Goal: Task Accomplishment & Management: Understand process/instructions

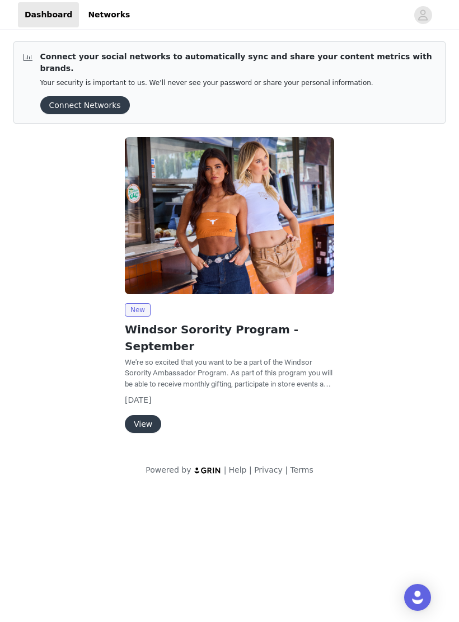
click at [133, 415] on button "View" at bounding box center [143, 424] width 36 height 18
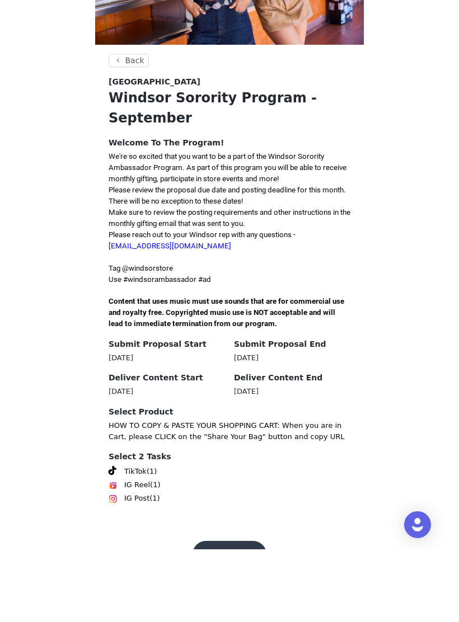
scroll to position [93, 0]
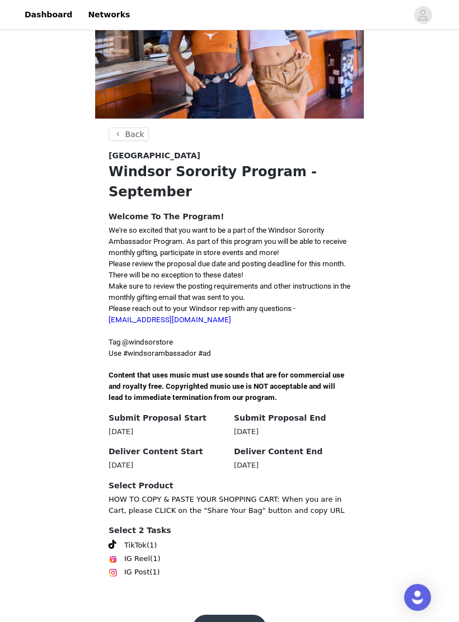
click at [249, 615] on button "Get Started" at bounding box center [229, 628] width 74 height 27
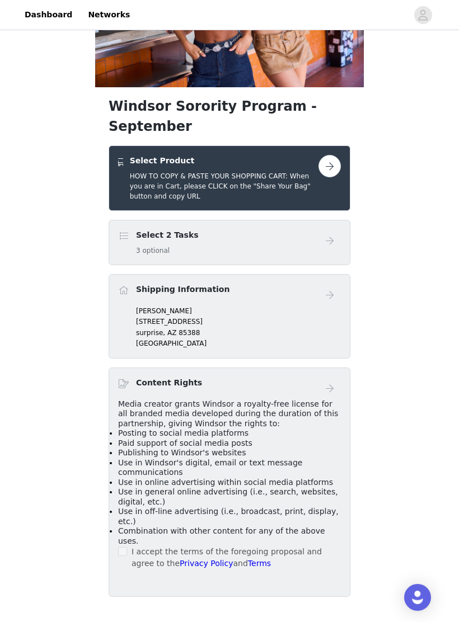
scroll to position [136, 0]
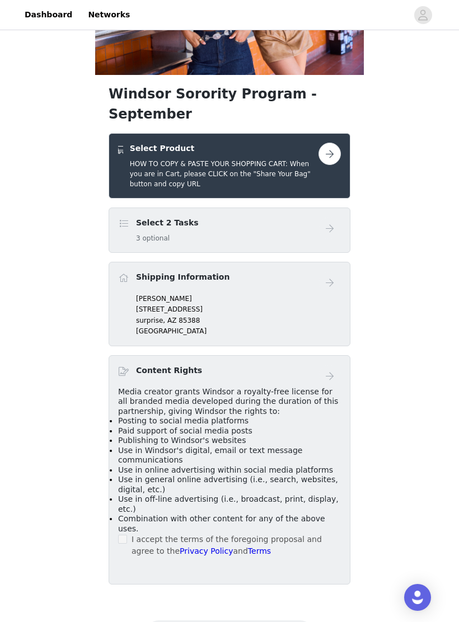
click at [341, 207] on div "Select 2 Tasks 3 optional" at bounding box center [229, 229] width 242 height 45
click at [207, 262] on div "Shipping Information [PERSON_NAME] [STREET_ADDRESS]" at bounding box center [229, 304] width 242 height 84
click at [203, 219] on div "Select 2 Tasks 3 optional" at bounding box center [218, 230] width 200 height 26
click at [222, 228] on div "Select 2 Tasks 3 optional" at bounding box center [229, 229] width 242 height 45
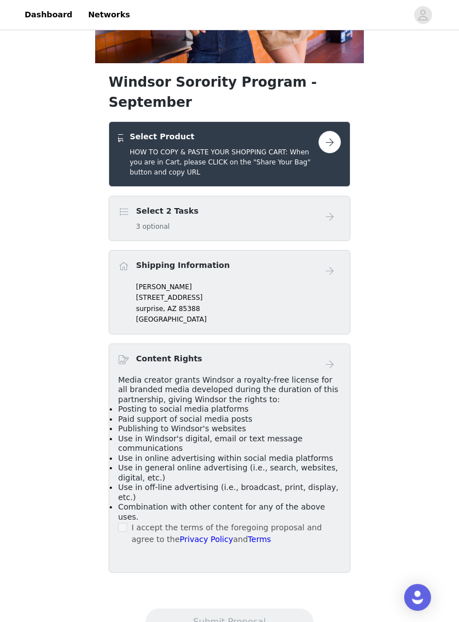
scroll to position [150, 0]
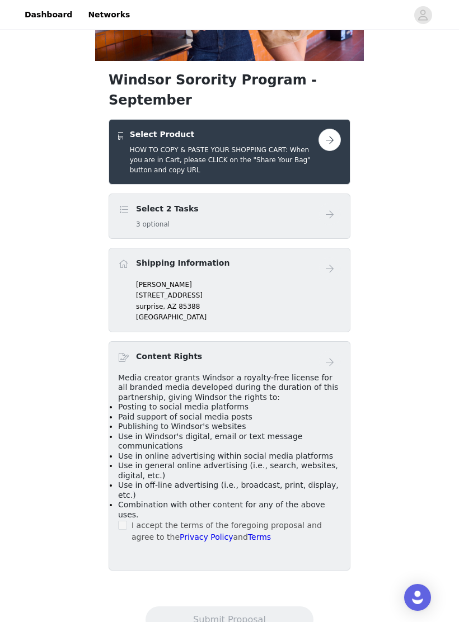
click at [300, 203] on div "Select 2 Tasks 3 optional" at bounding box center [218, 216] width 200 height 26
click at [306, 193] on div "Select 2 Tasks 3 optional" at bounding box center [229, 215] width 242 height 45
click at [329, 129] on button "button" at bounding box center [329, 140] width 22 height 22
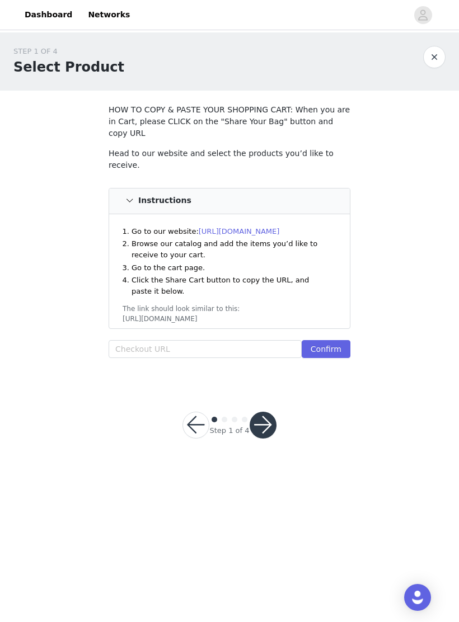
click at [261, 238] on li "Browse our catalog and add the items you’d like to receive to your cart." at bounding box center [230, 249] width 199 height 22
click at [269, 227] on link "[URL][DOMAIN_NAME]" at bounding box center [239, 231] width 81 height 8
